Goal: Task Accomplishment & Management: Use online tool/utility

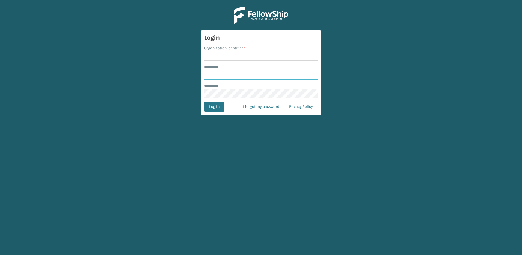
type input "********"
click at [232, 55] on input "Organization Identifier *" at bounding box center [261, 56] width 114 height 10
type input "Fellowship - East"
click at [216, 107] on button "Log In" at bounding box center [214, 107] width 20 height 10
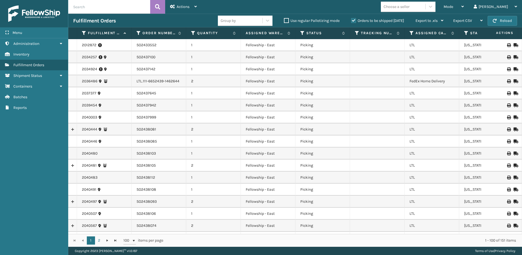
click at [454, 5] on span "Mode" at bounding box center [449, 6] width 10 height 5
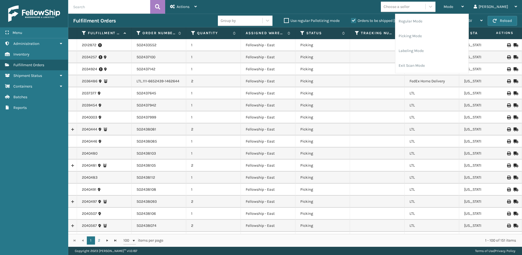
click at [426, 33] on li "Picking Mode" at bounding box center [432, 36] width 73 height 15
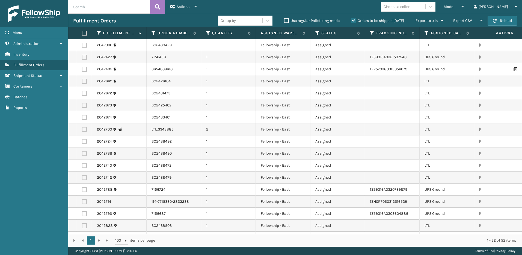
click at [86, 130] on label at bounding box center [84, 129] width 5 height 5
click at [82, 130] on input "checkbox" at bounding box center [82, 129] width 0 height 4
checkbox input "true"
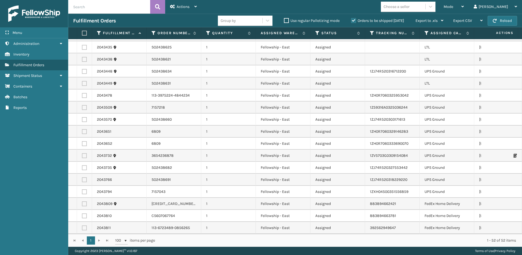
scroll to position [440, 0]
click at [185, 7] on span "Actions" at bounding box center [183, 6] width 13 height 5
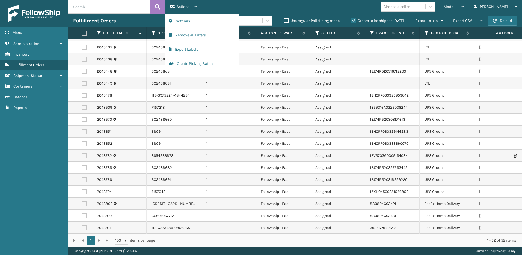
click at [184, 60] on button "Create Picking Batch" at bounding box center [202, 64] width 73 height 14
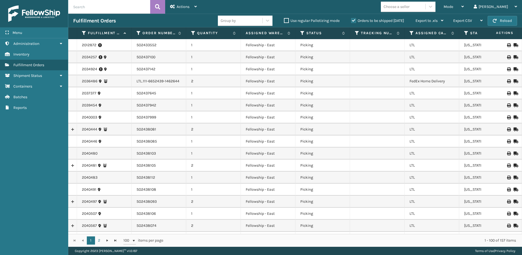
click at [454, 8] on span "Mode" at bounding box center [449, 6] width 10 height 5
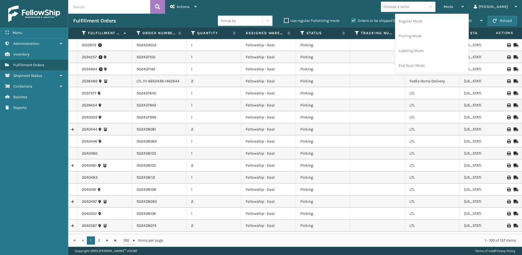
click at [434, 36] on li "Picking Mode" at bounding box center [432, 36] width 73 height 15
